Goal: Transaction & Acquisition: Purchase product/service

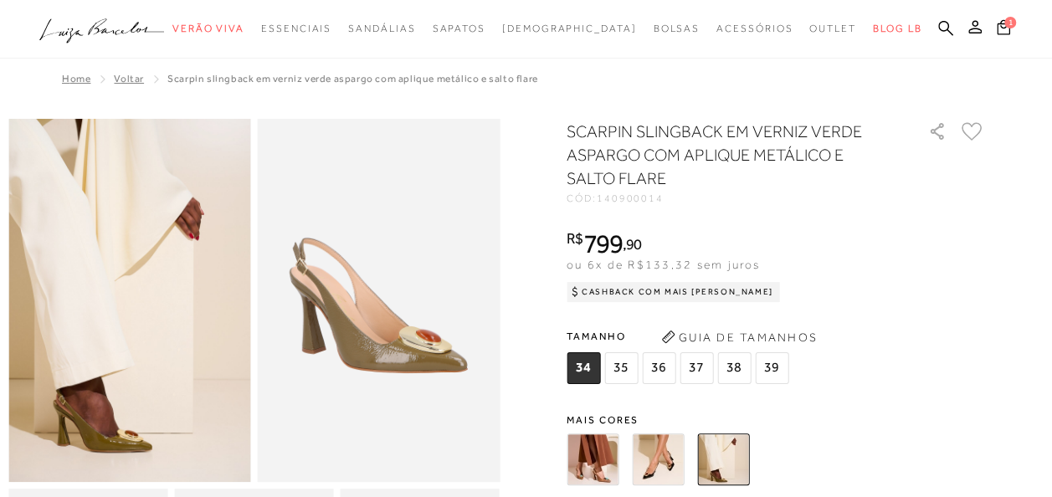
click at [613, 455] on img at bounding box center [593, 460] width 52 height 52
click at [653, 472] on img at bounding box center [658, 460] width 52 height 52
click at [651, 449] on img at bounding box center [658, 460] width 52 height 52
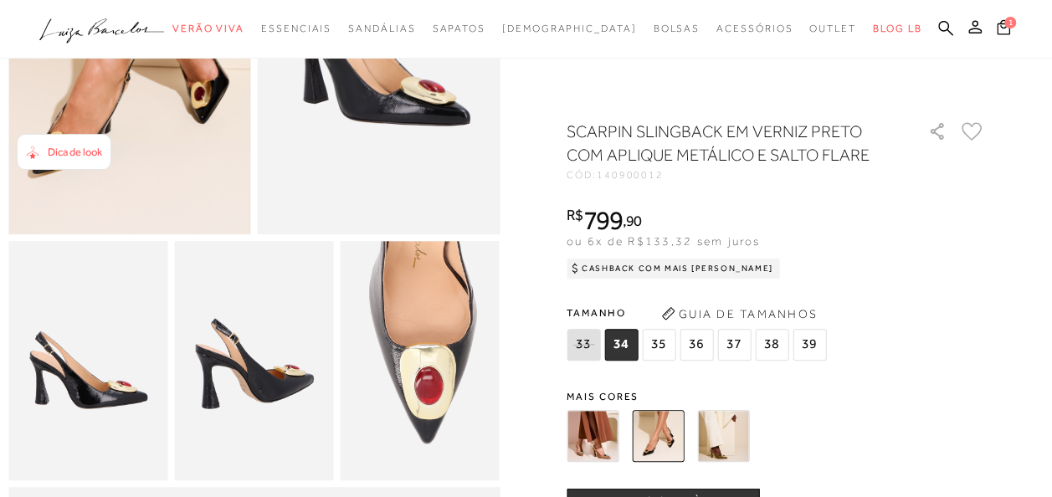
scroll to position [264, 0]
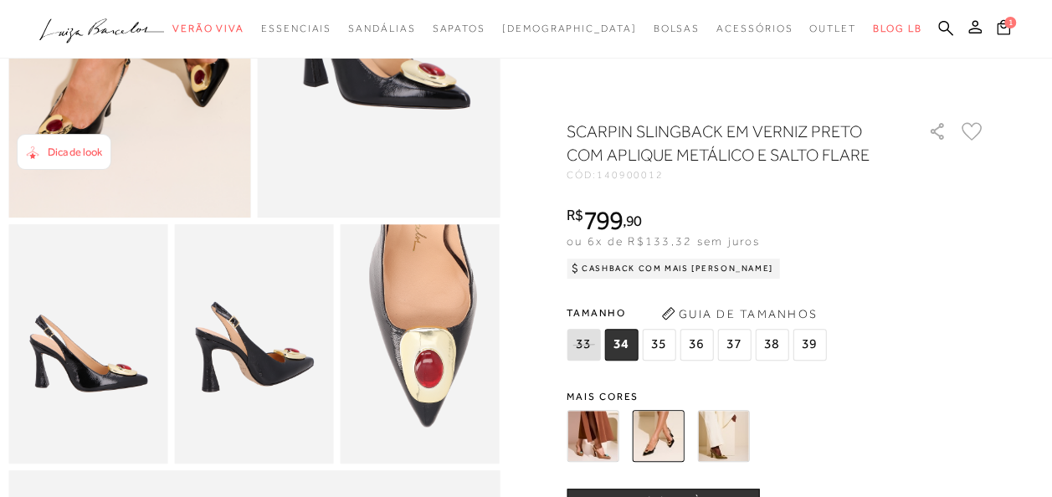
click at [580, 434] on img at bounding box center [593, 436] width 52 height 52
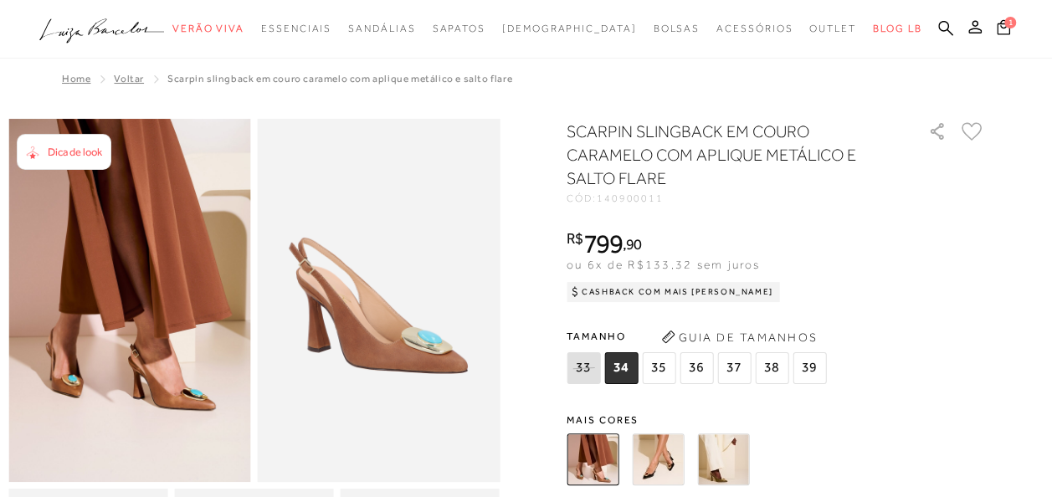
click at [733, 464] on img at bounding box center [723, 460] width 52 height 52
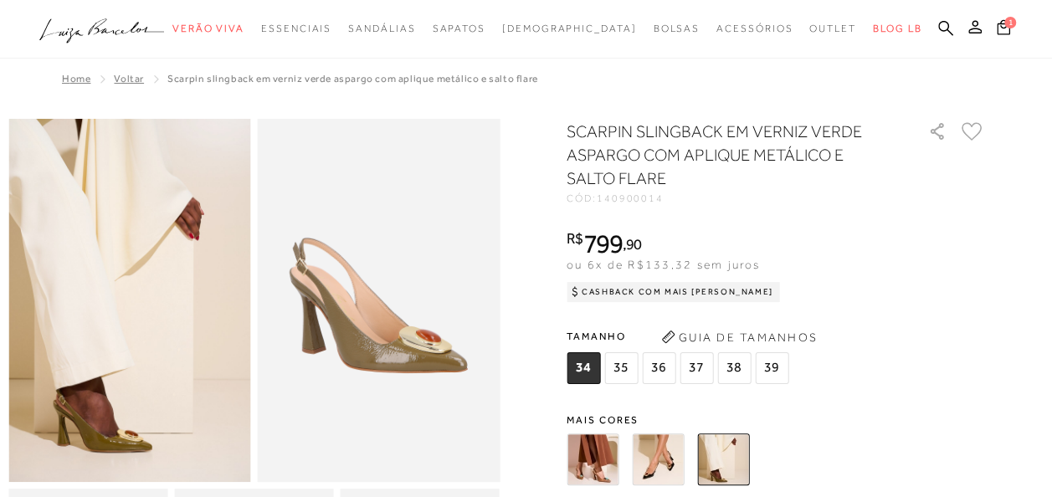
click at [618, 371] on span "35" at bounding box center [620, 368] width 33 height 32
click at [626, 374] on span "35" at bounding box center [620, 368] width 33 height 32
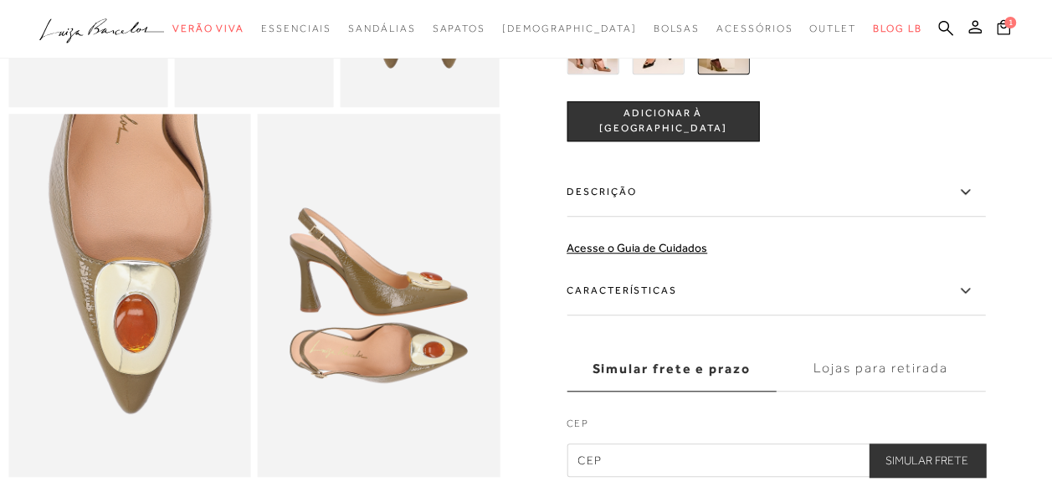
scroll to position [507, 0]
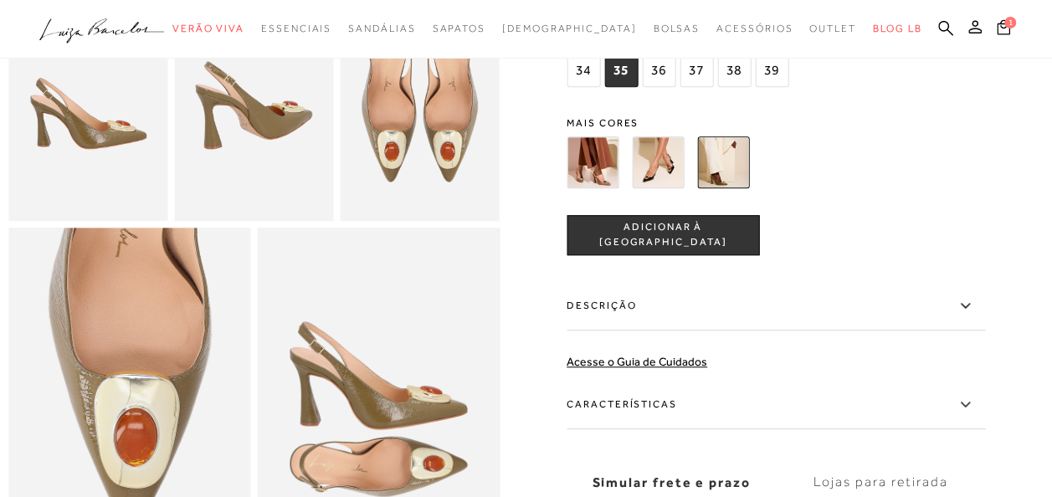
click at [711, 250] on span "ADICIONAR À [GEOGRAPHIC_DATA]" at bounding box center [662, 235] width 191 height 29
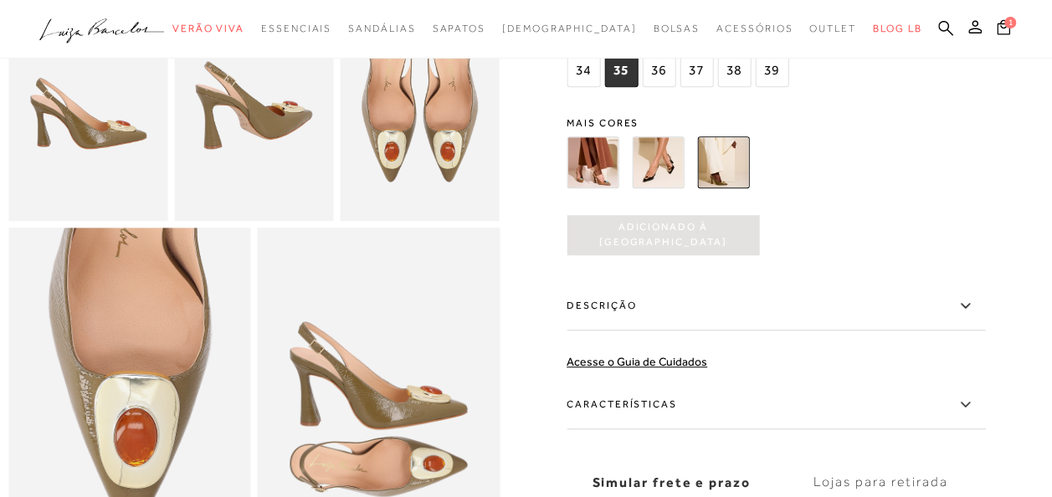
scroll to position [0, 0]
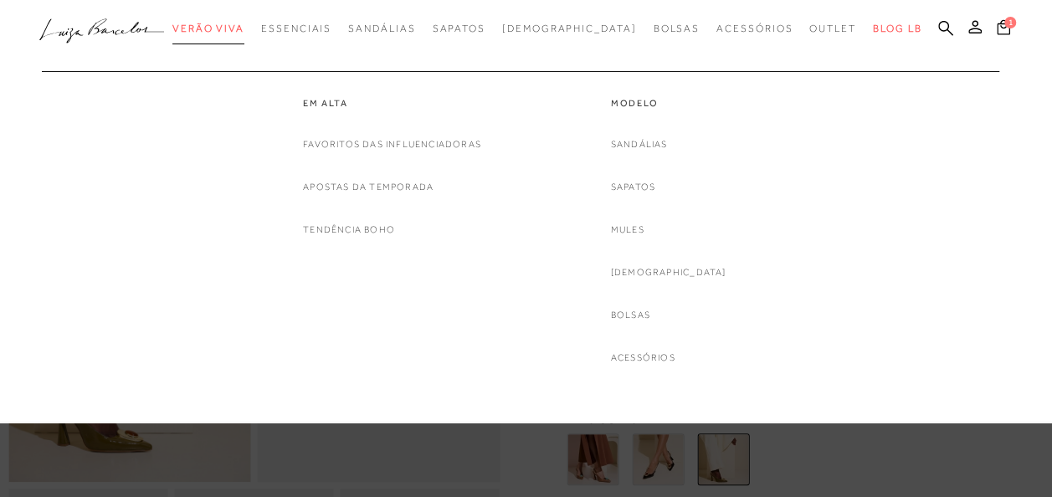
click at [244, 27] on span "Verão Viva" at bounding box center [208, 29] width 72 height 12
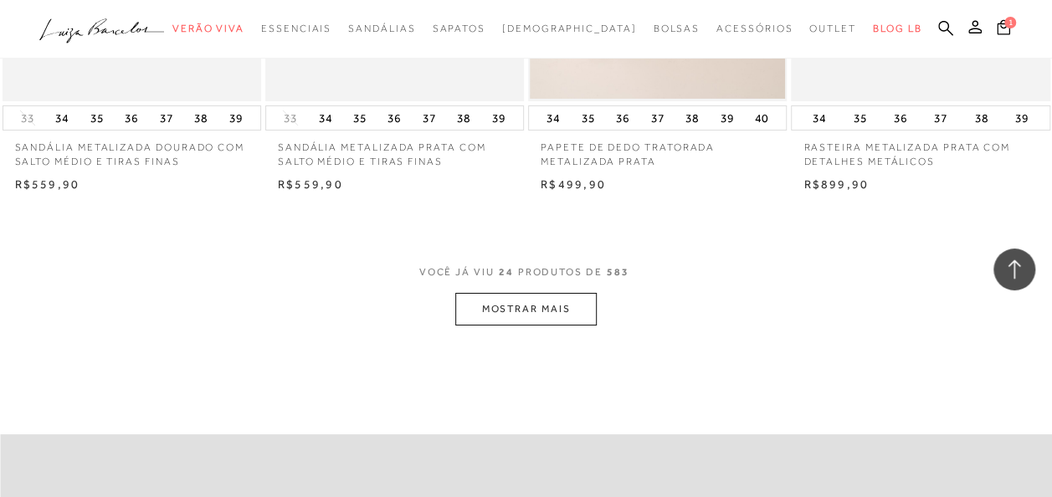
scroll to position [3093, 0]
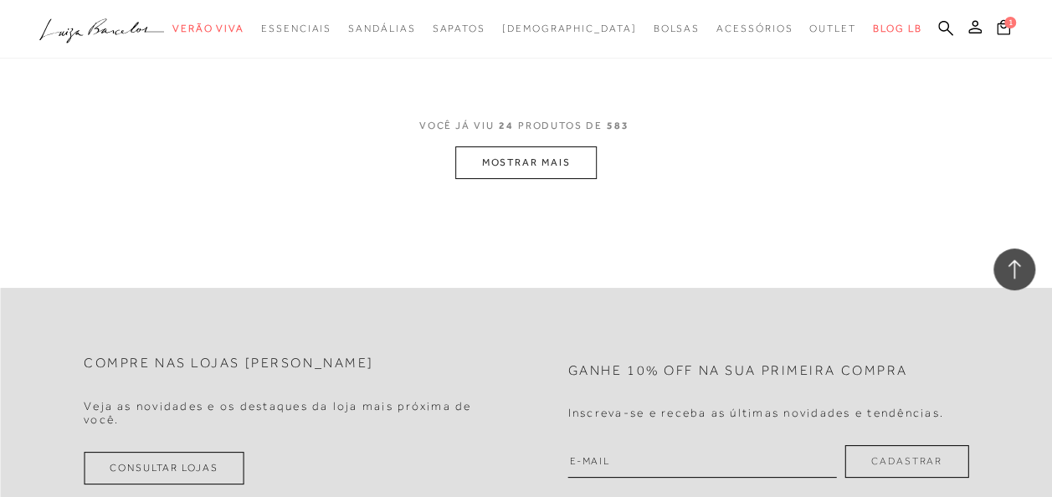
click at [479, 146] on button "MOSTRAR MAIS" at bounding box center [525, 162] width 141 height 33
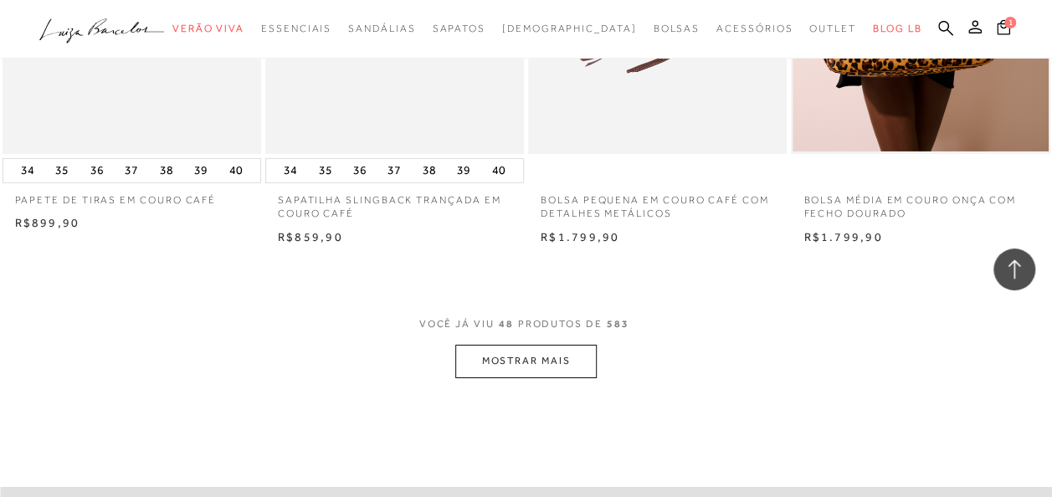
scroll to position [6021, 0]
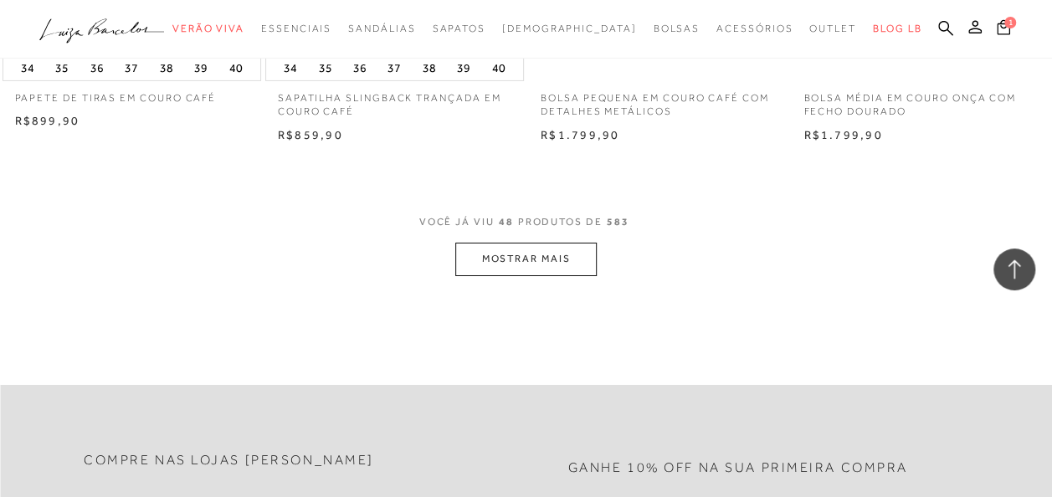
click at [470, 243] on button "MOSTRAR MAIS" at bounding box center [525, 259] width 141 height 33
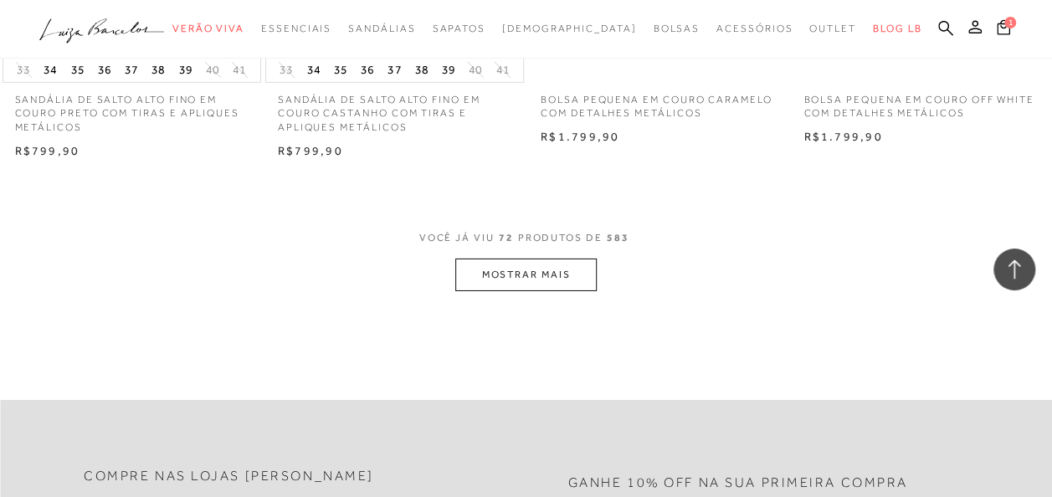
scroll to position [9092, 0]
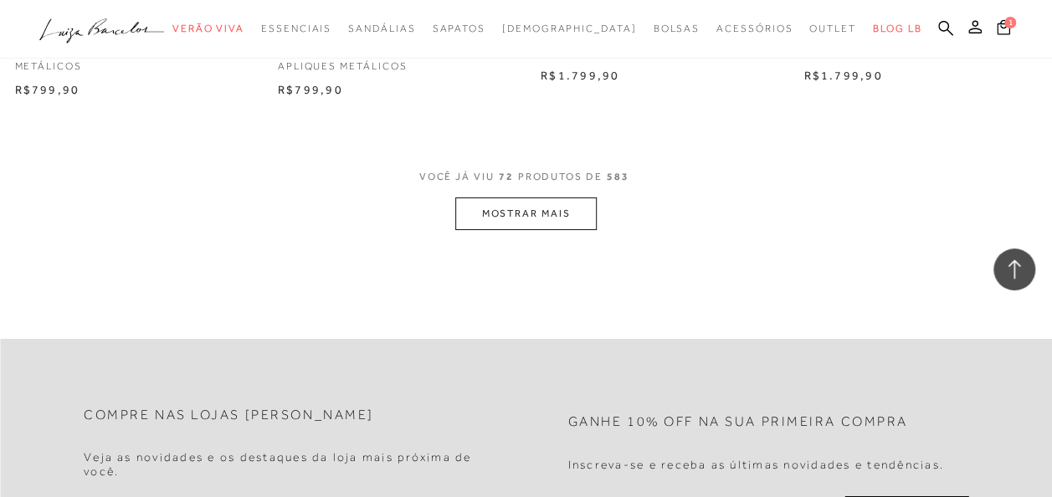
click at [581, 208] on button "MOSTRAR MAIS" at bounding box center [525, 214] width 141 height 33
